Goal: Complete application form

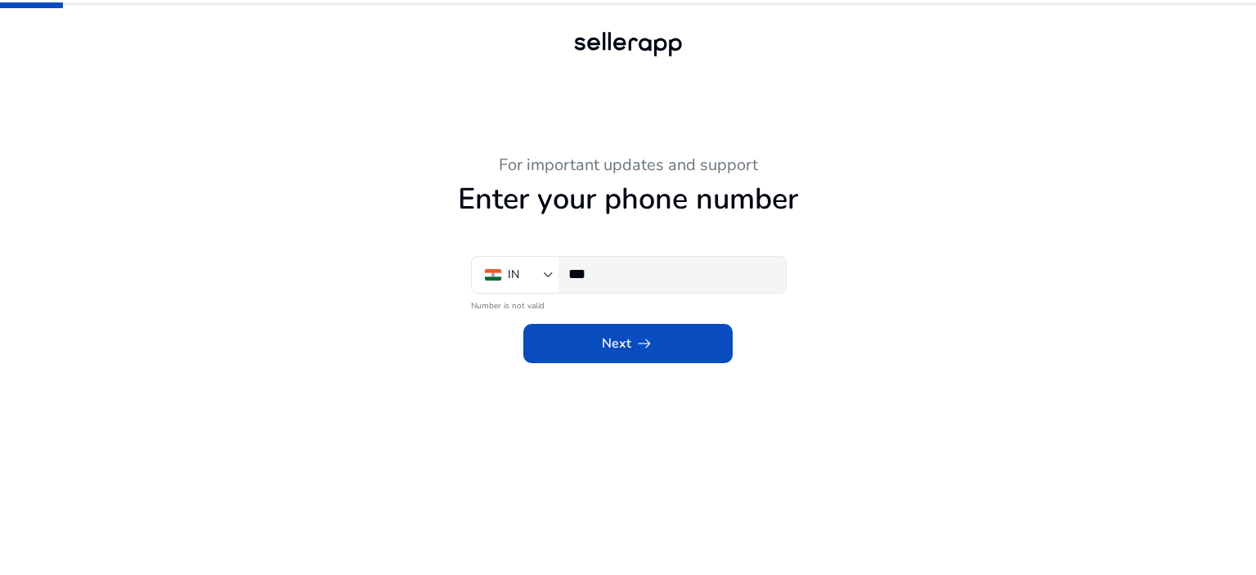
click at [627, 278] on input "***" at bounding box center [670, 274] width 204 height 18
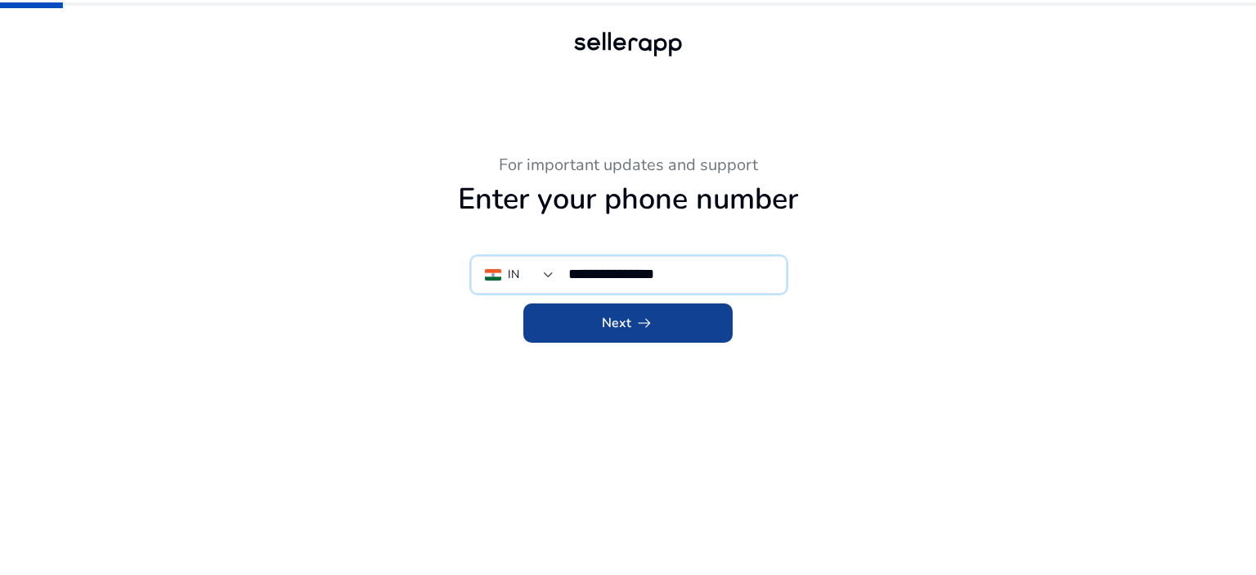
type input "**********"
click at [627, 318] on span "Next arrow_right_alt" at bounding box center [628, 323] width 52 height 20
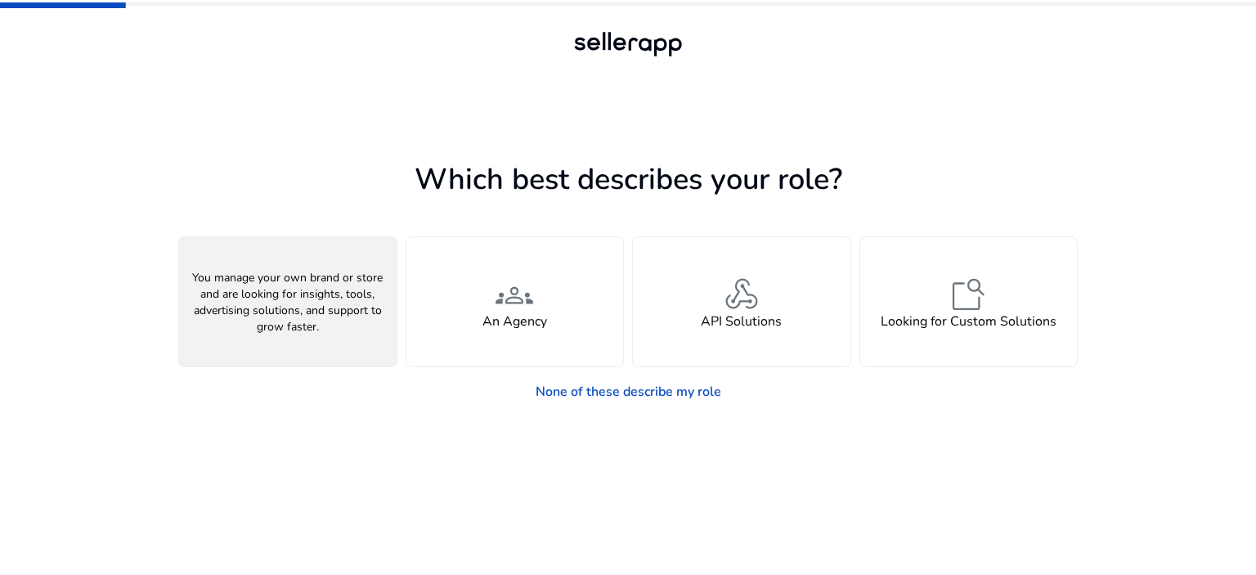
click at [340, 317] on div "person A Seller" at bounding box center [288, 301] width 218 height 129
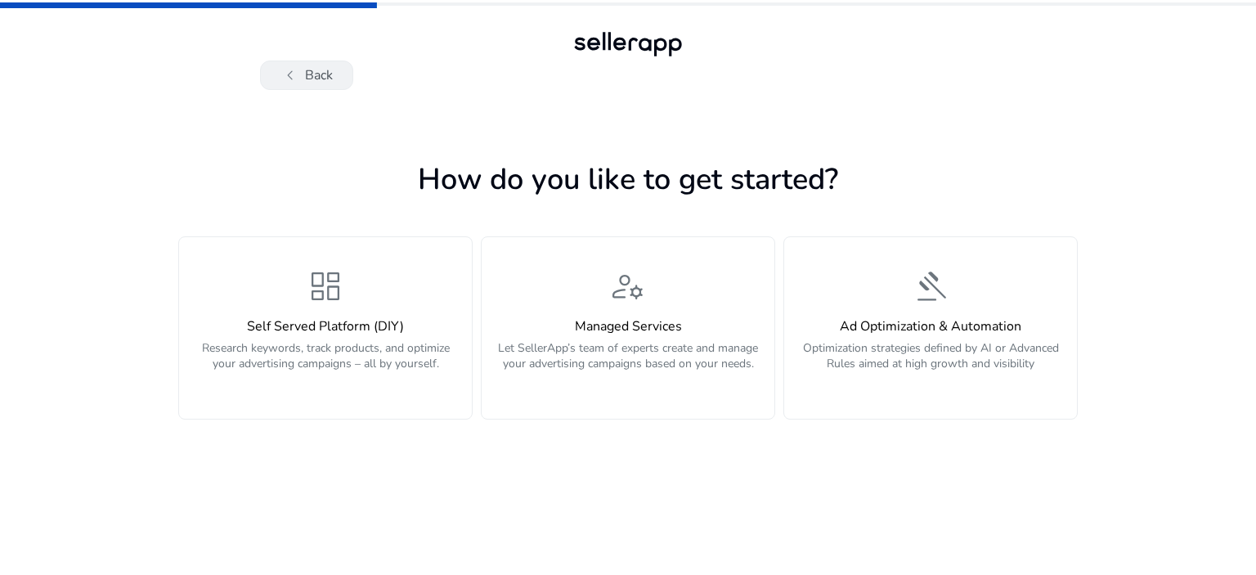
click at [333, 74] on button "chevron_left Back" at bounding box center [306, 75] width 93 height 29
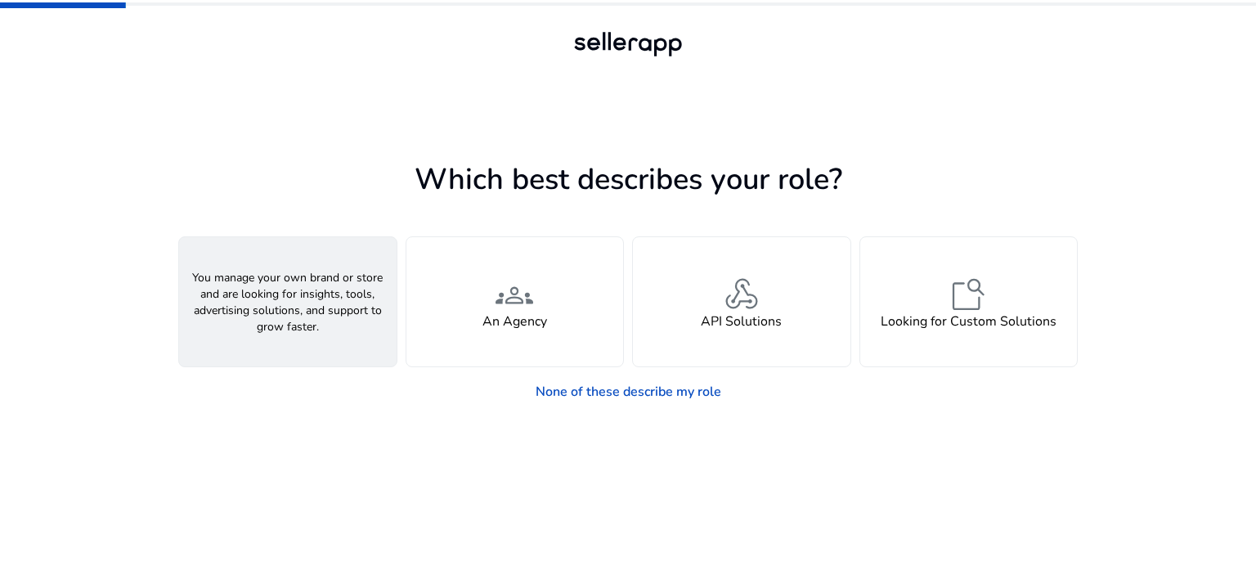
click at [317, 305] on div "person A Seller" at bounding box center [288, 301] width 218 height 129
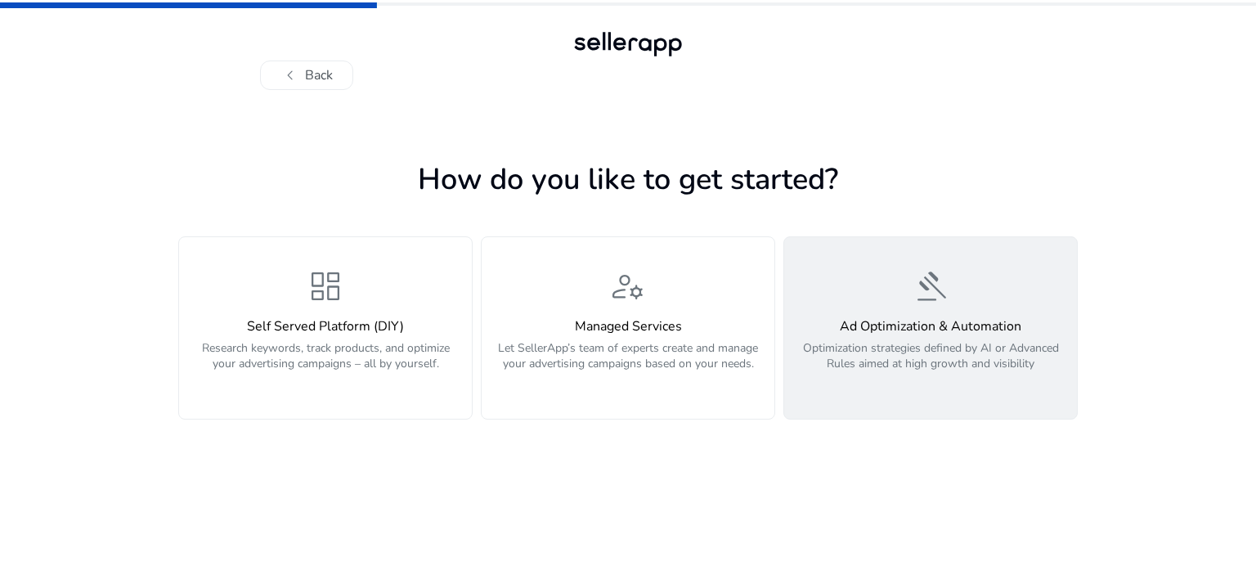
click at [964, 339] on div "Ad Optimization & Automation Optimization strategies defined by AI or Advanced …" at bounding box center [930, 354] width 273 height 70
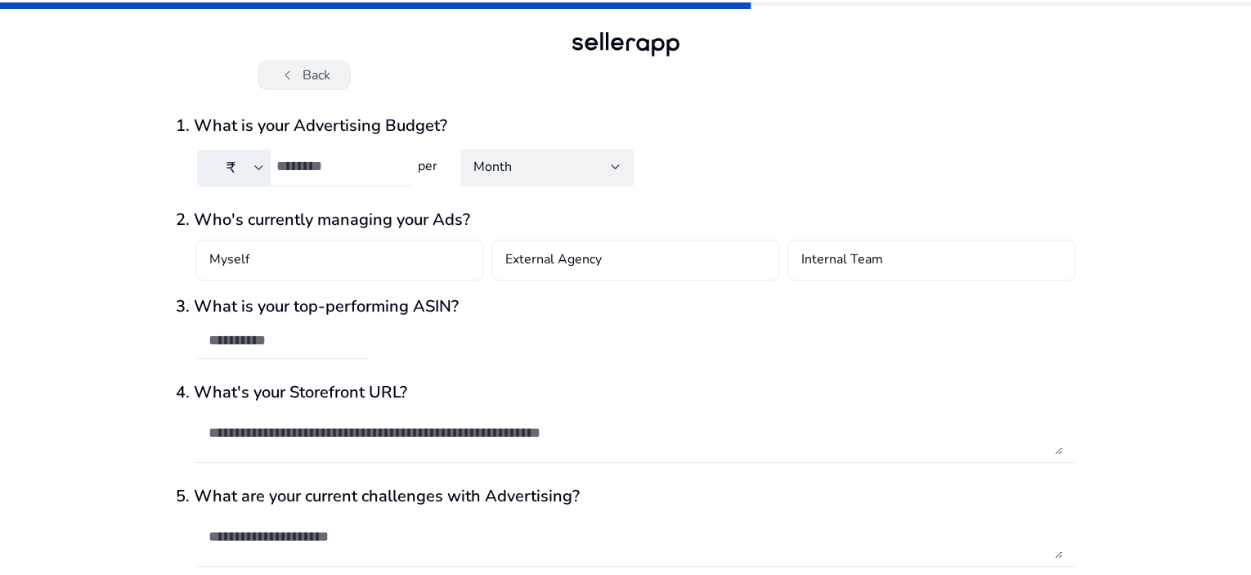
click at [308, 73] on button "chevron_left Back" at bounding box center [304, 75] width 93 height 29
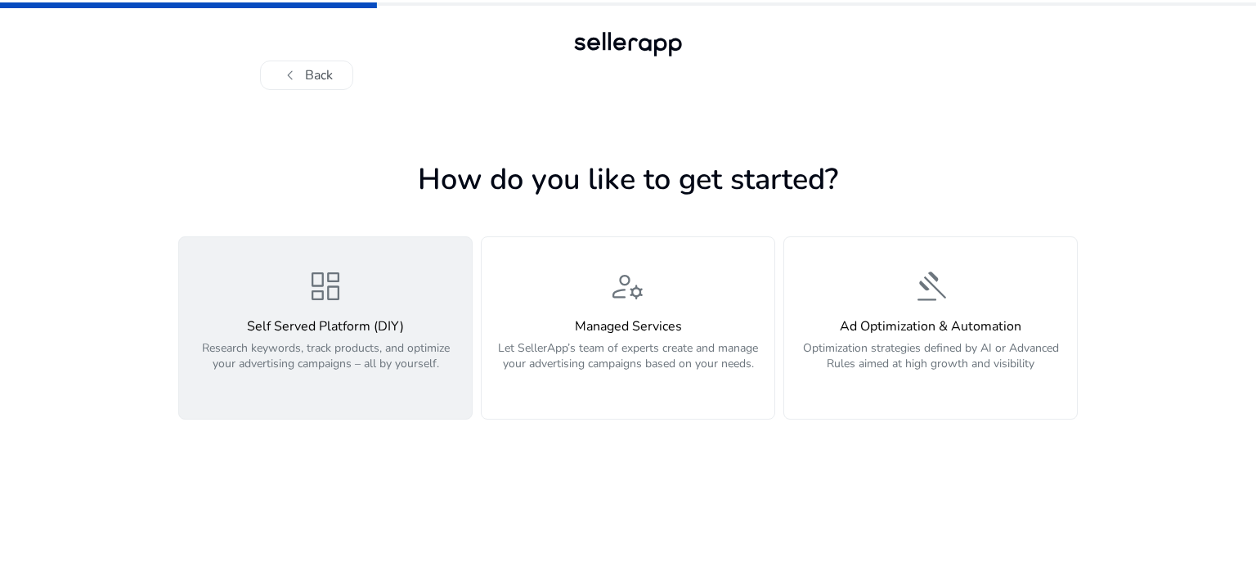
click at [385, 323] on h4 "Self Served Platform (DIY)" at bounding box center [325, 327] width 273 height 16
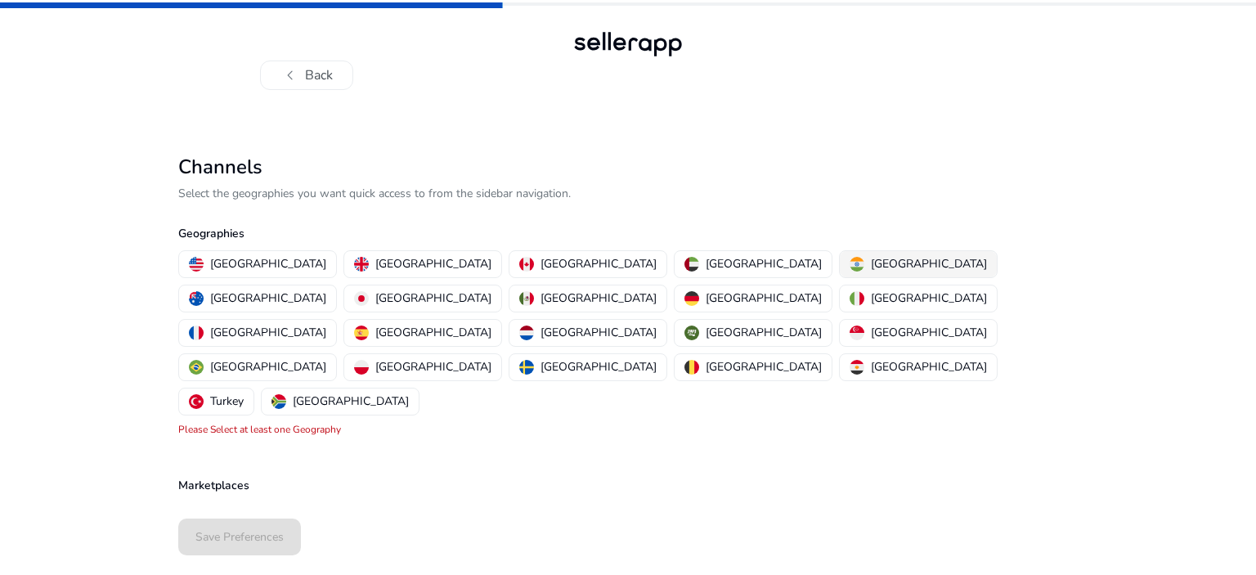
click at [871, 264] on p "[GEOGRAPHIC_DATA]" at bounding box center [929, 263] width 116 height 17
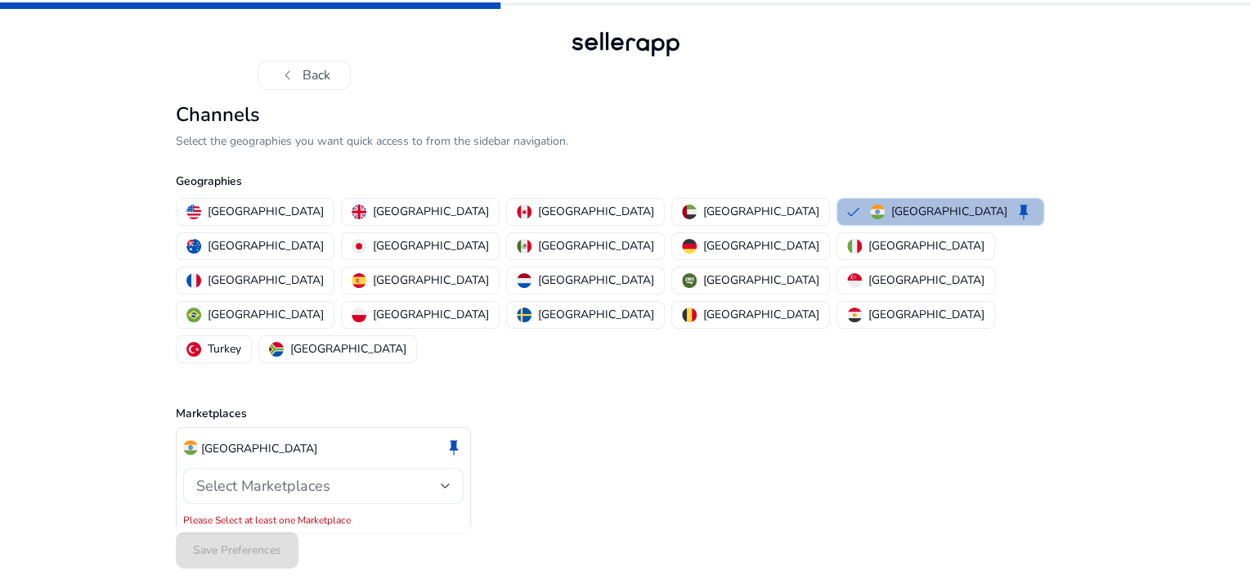
scroll to position [4, 0]
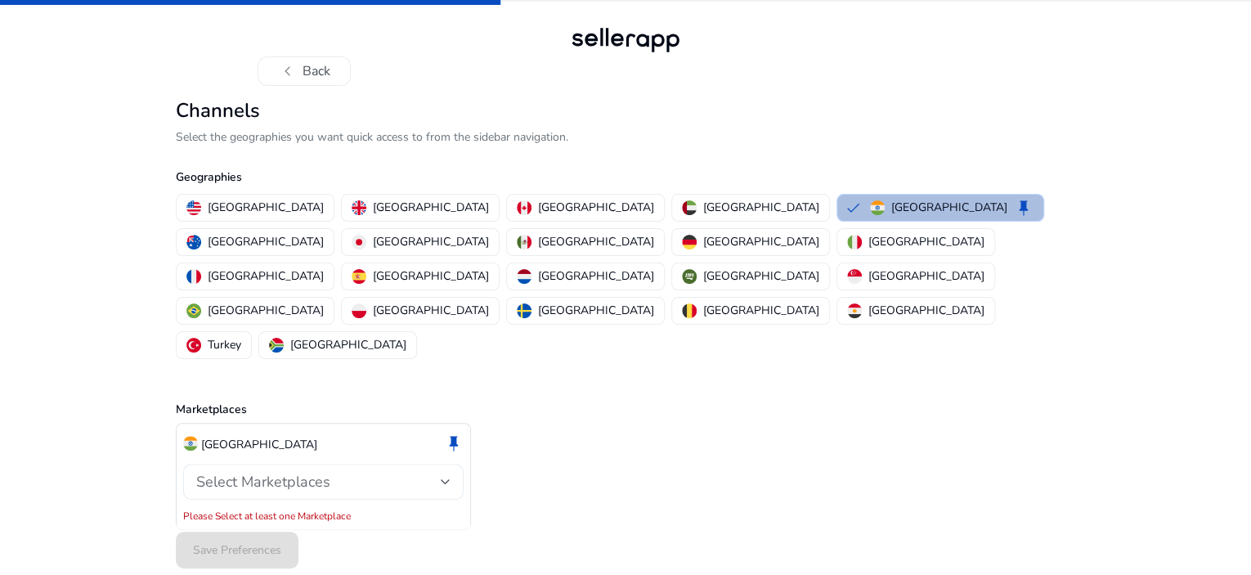
click at [425, 473] on div "Select Marketplaces" at bounding box center [318, 482] width 245 height 18
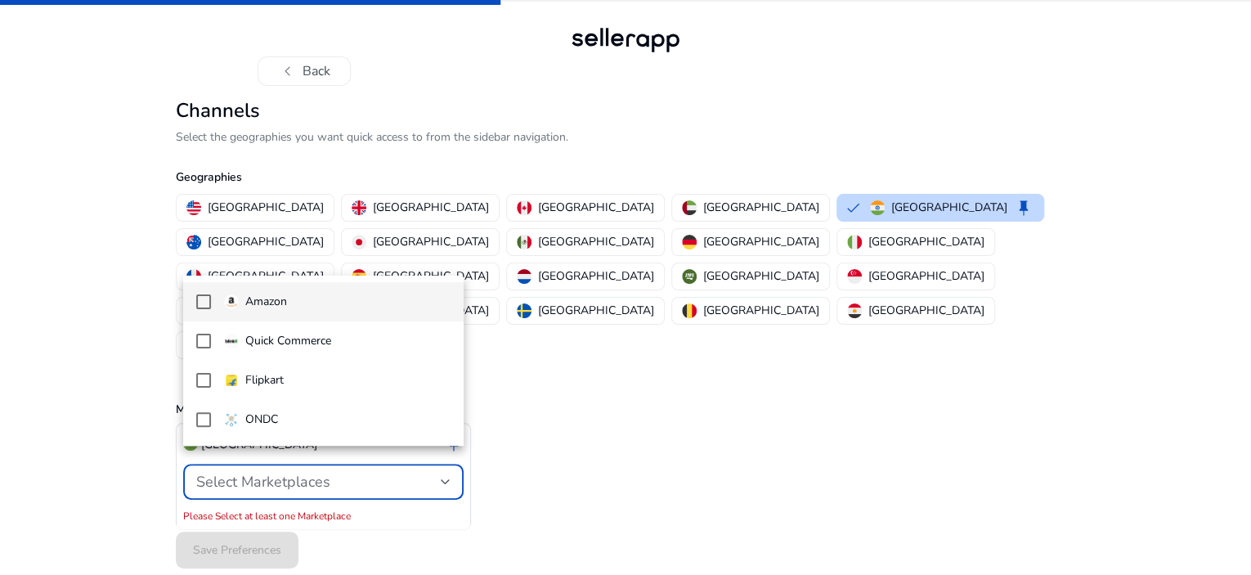
click at [200, 308] on mat-pseudo-checkbox at bounding box center [203, 301] width 15 height 15
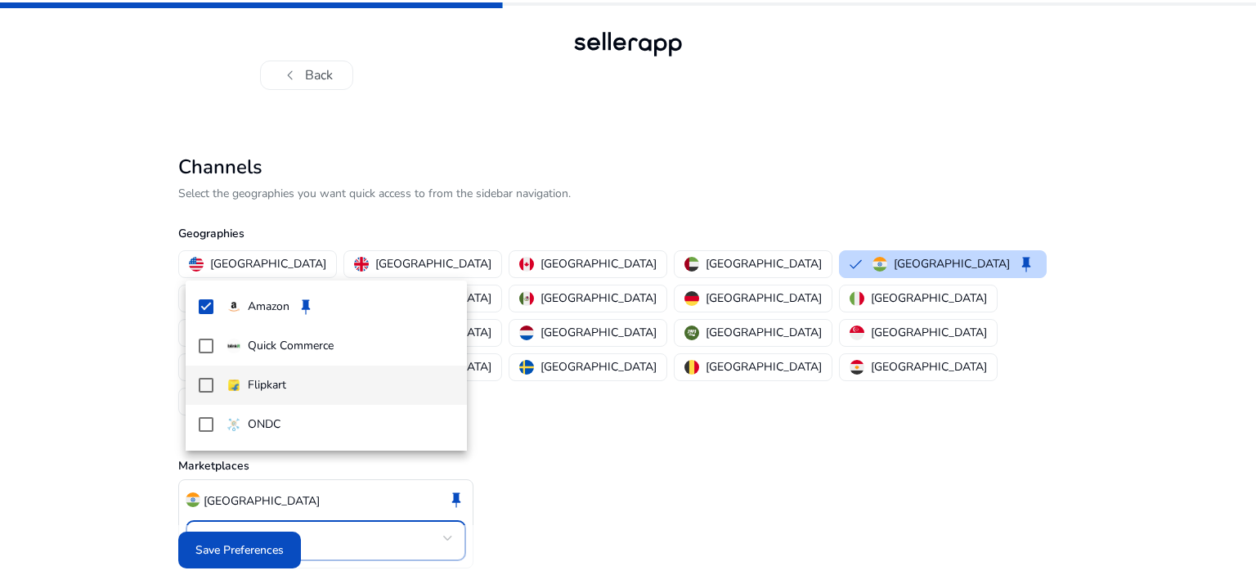
click at [207, 385] on mat-pseudo-checkbox at bounding box center [206, 385] width 15 height 15
click at [209, 348] on mat-pseudo-checkbox at bounding box center [206, 346] width 15 height 15
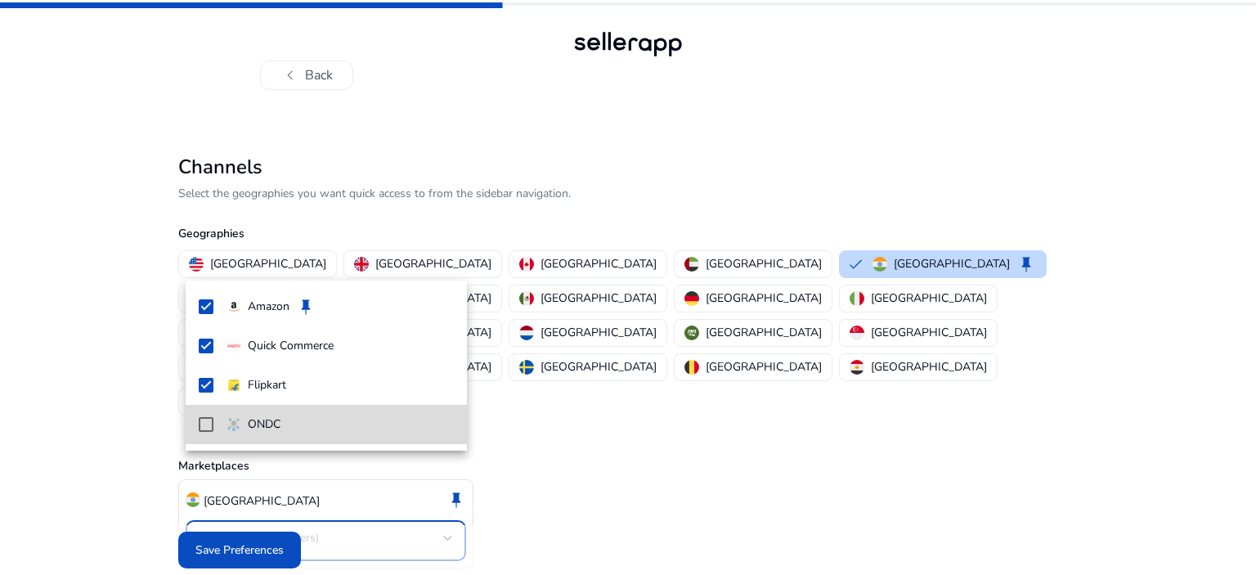
click at [205, 423] on mat-pseudo-checkbox at bounding box center [206, 424] width 15 height 15
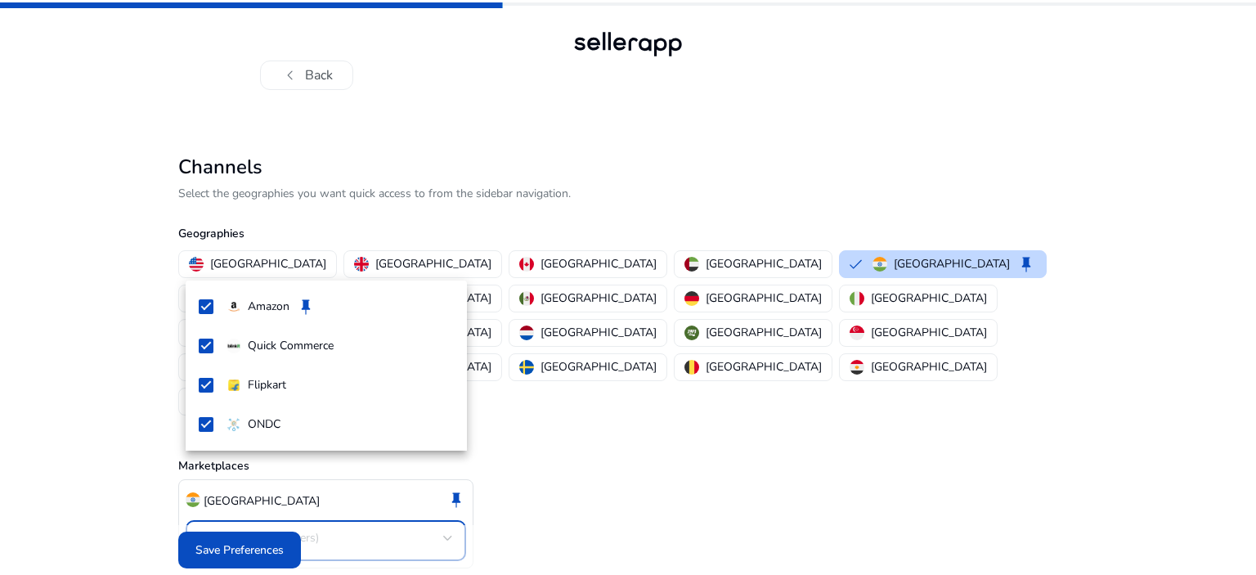
click at [648, 442] on div at bounding box center [628, 287] width 1256 height 575
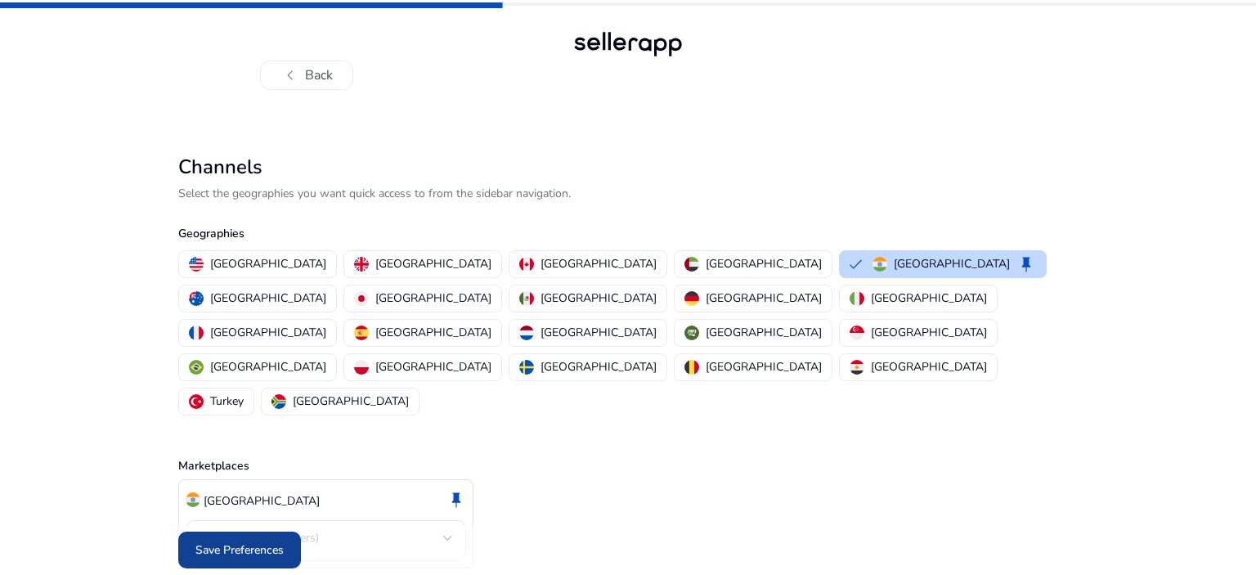
click at [263, 541] on span "Save Preferences" at bounding box center [239, 549] width 88 height 17
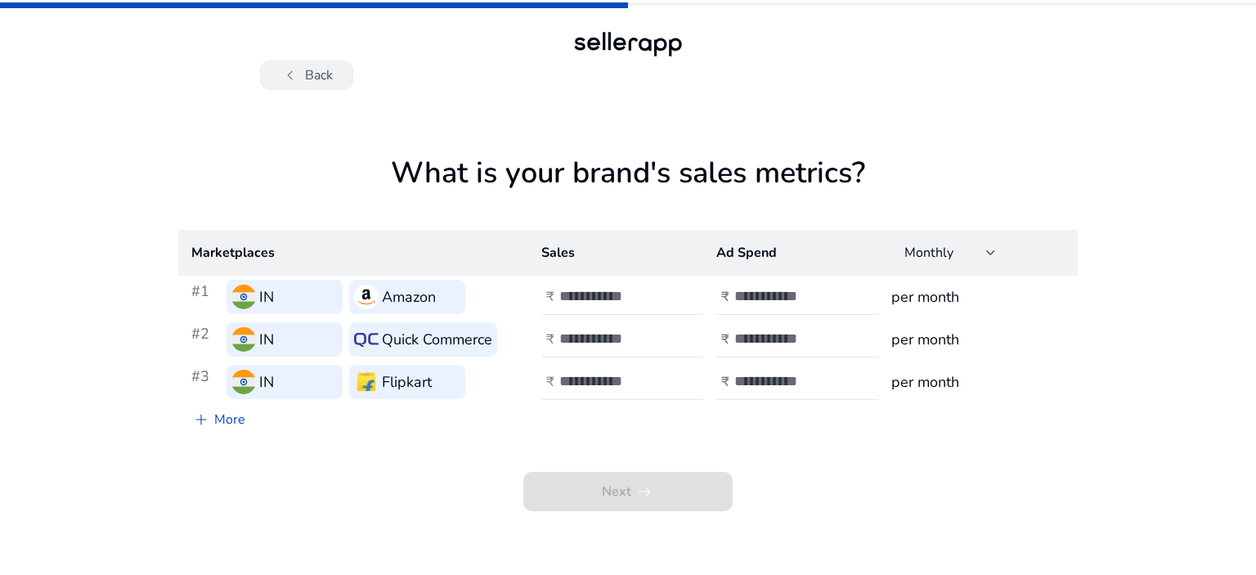
click at [329, 80] on button "chevron_left Back" at bounding box center [306, 75] width 93 height 29
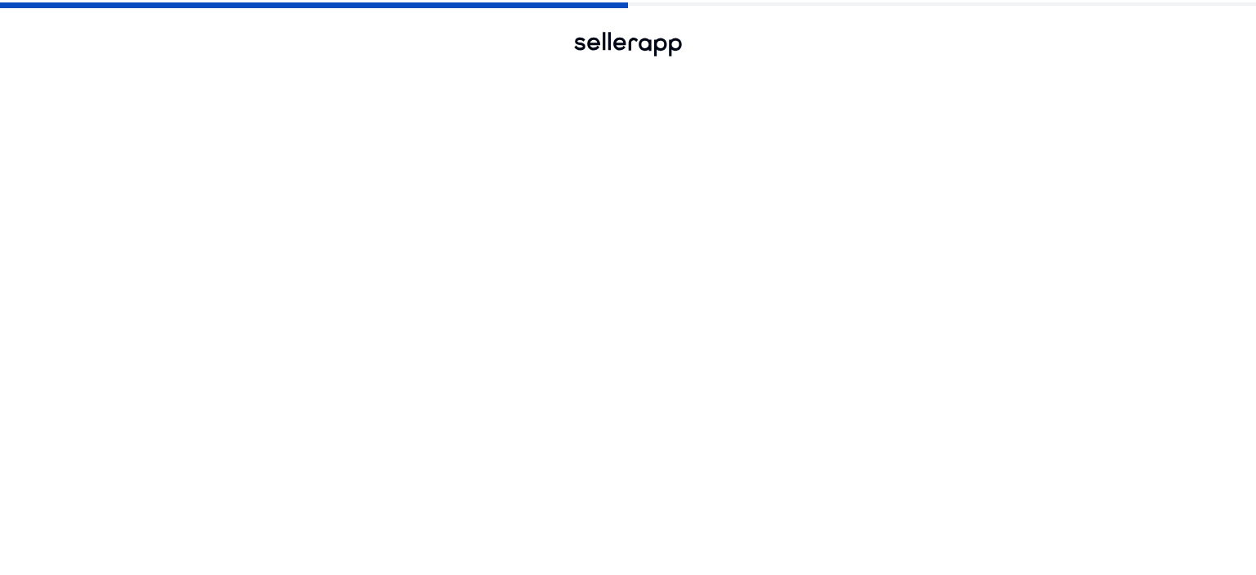
click at [329, 80] on button "chevron_left Back" at bounding box center [306, 75] width 93 height 29
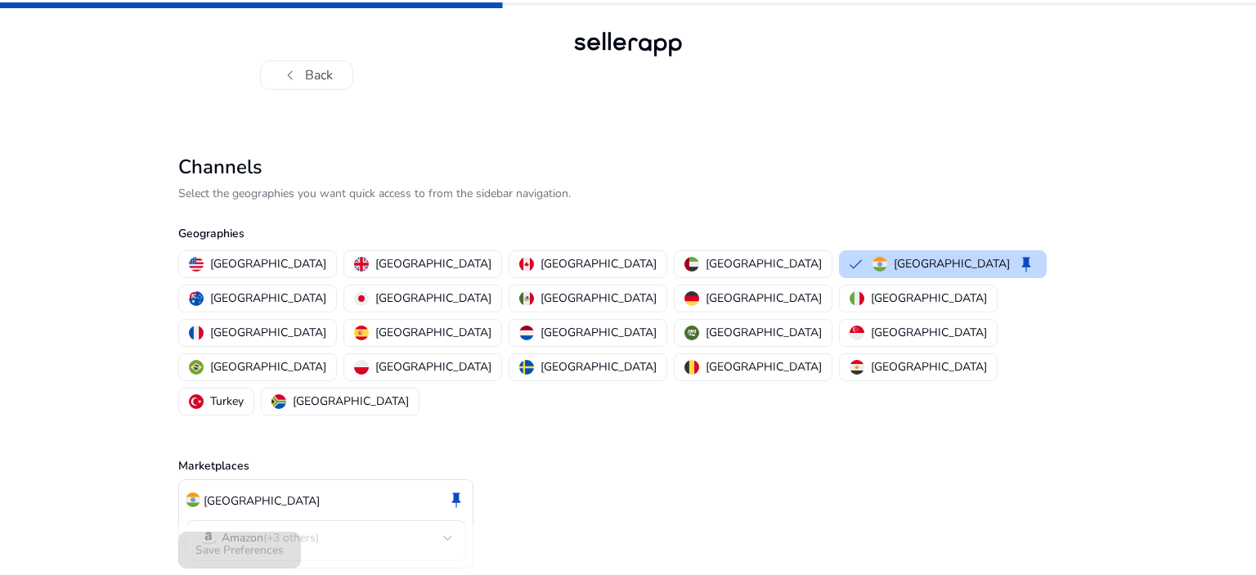
click at [329, 80] on button "chevron_left Back" at bounding box center [306, 75] width 93 height 29
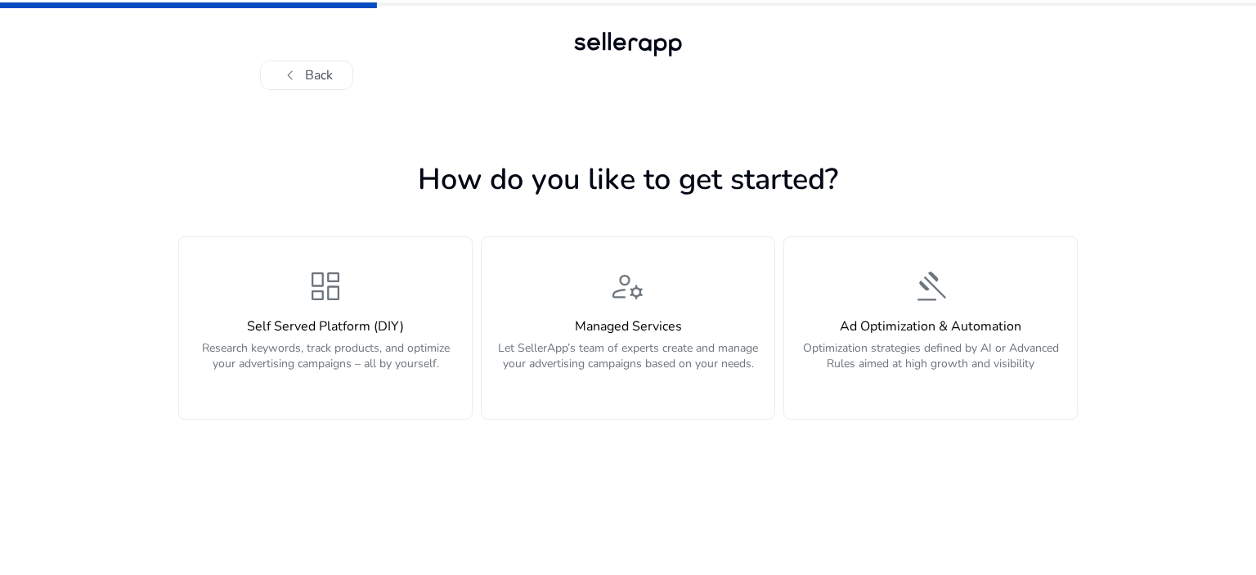
click at [329, 80] on button "chevron_left Back" at bounding box center [306, 75] width 93 height 29
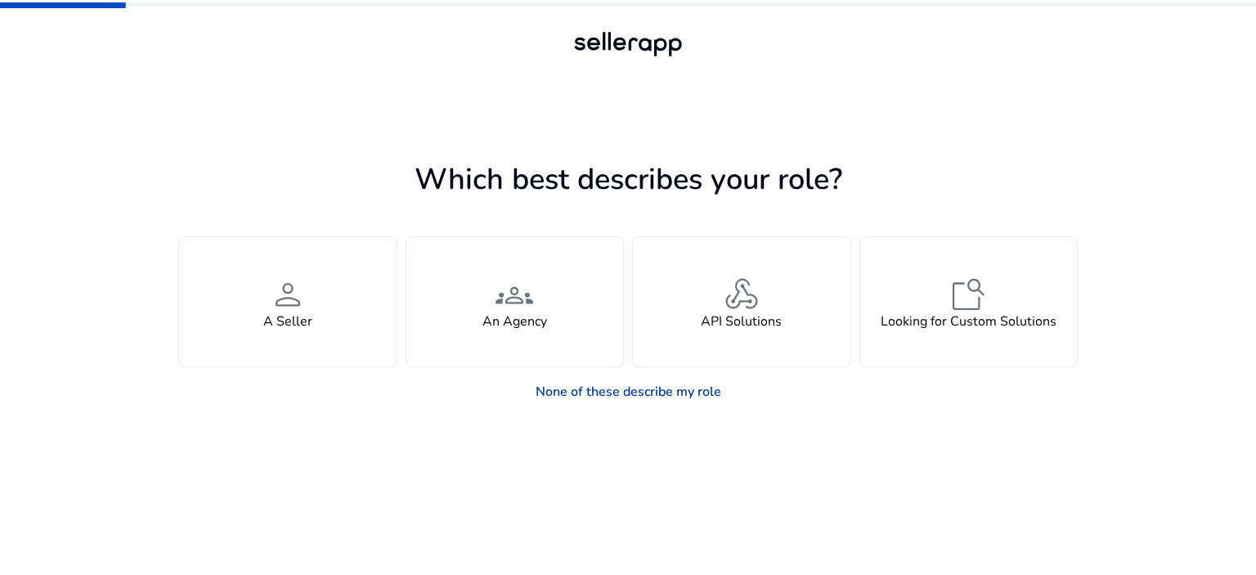
click at [635, 392] on link "None of these describe my role" at bounding box center [629, 391] width 212 height 33
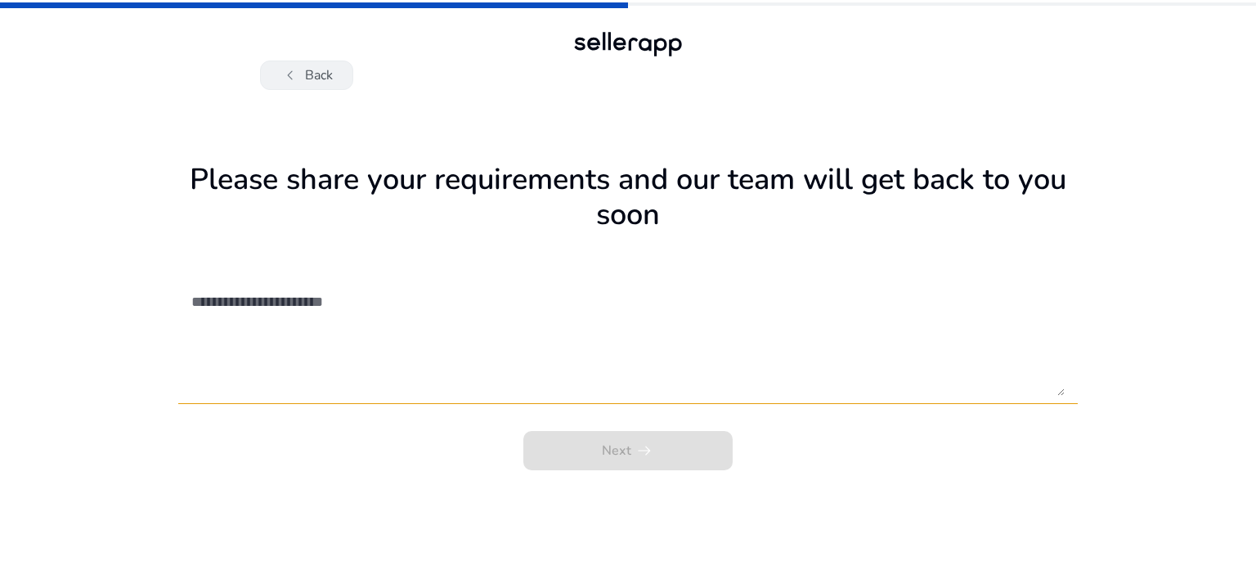
click at [338, 75] on button "chevron_left Back" at bounding box center [306, 75] width 93 height 29
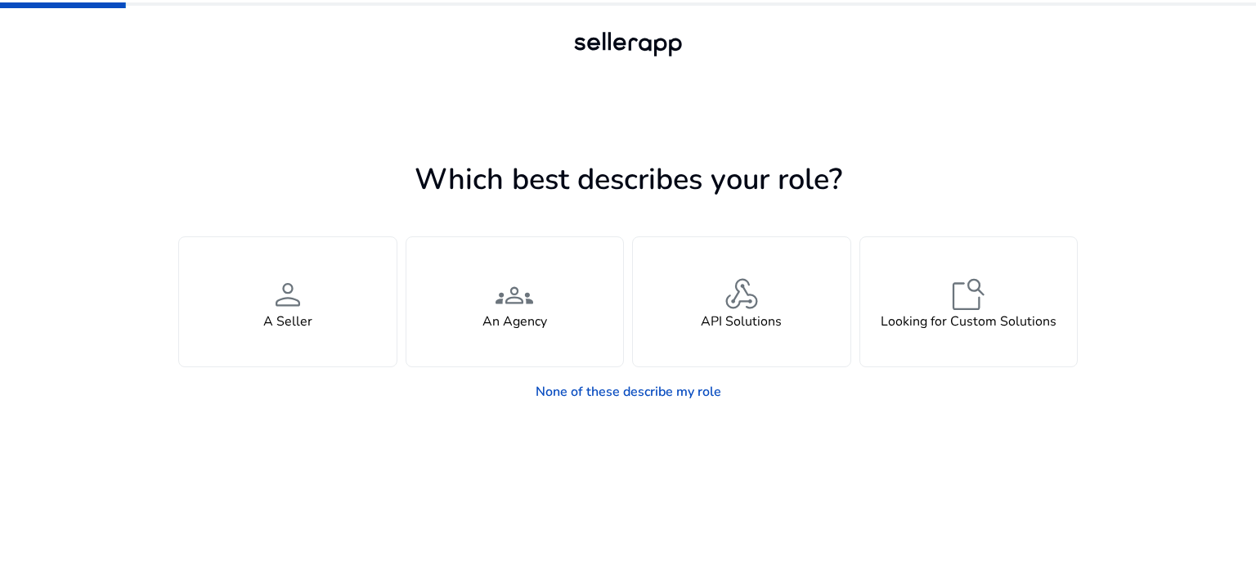
click at [582, 38] on div at bounding box center [628, 44] width 118 height 33
